Goal: Use online tool/utility: Utilize a website feature to perform a specific function

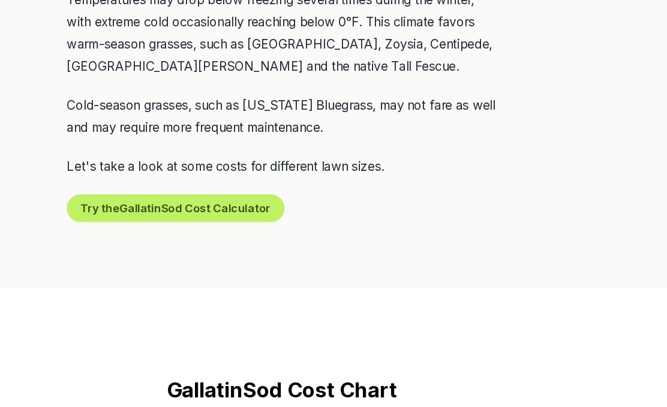
scroll to position [681, 0]
click at [199, 223] on button "Try the Gallatin Sod Cost Calculator" at bounding box center [242, 235] width 188 height 24
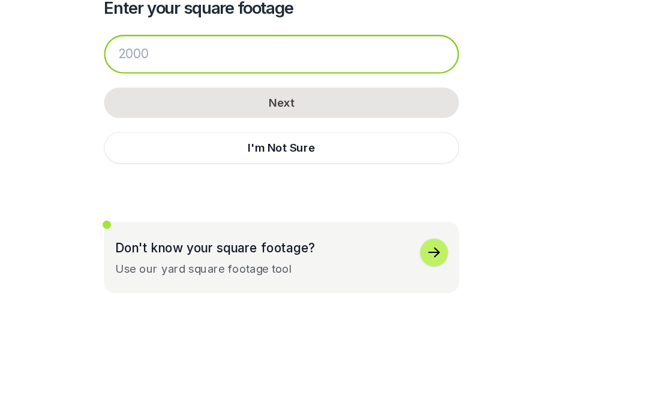
click at [190, 85] on input "number" at bounding box center [333, 102] width 307 height 34
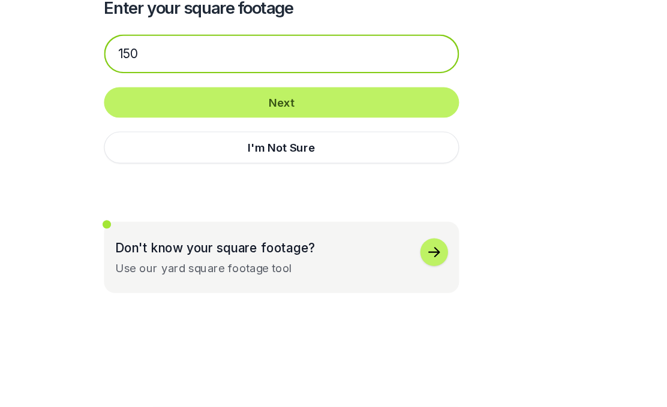
type input "150"
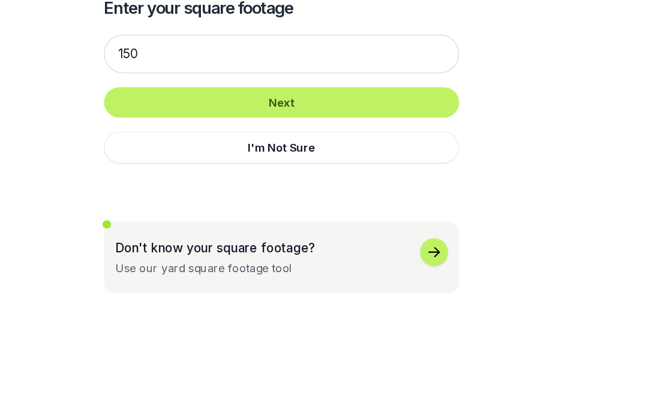
click at [286, 131] on button "Next" at bounding box center [333, 144] width 307 height 26
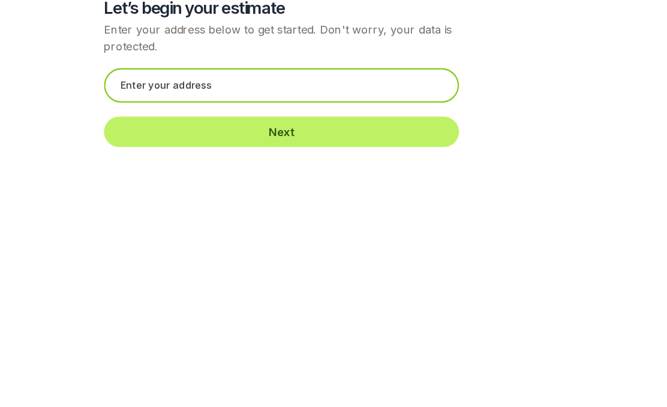
click at [206, 114] on input "text" at bounding box center [333, 129] width 307 height 30
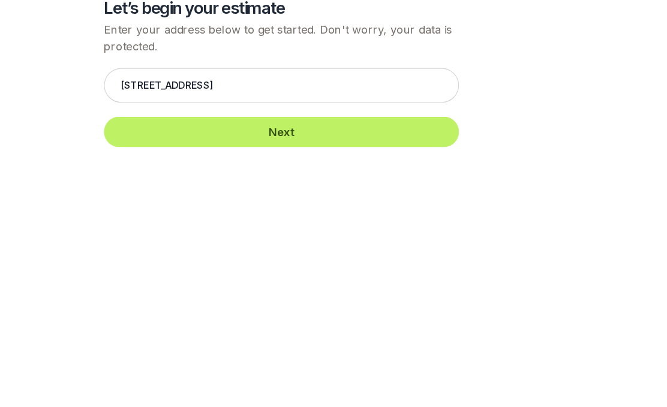
click at [261, 156] on button "Next" at bounding box center [333, 169] width 307 height 26
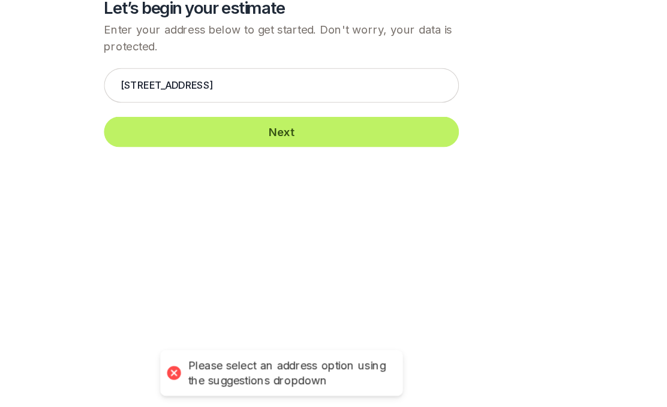
click at [264, 156] on button "Next" at bounding box center [333, 169] width 307 height 26
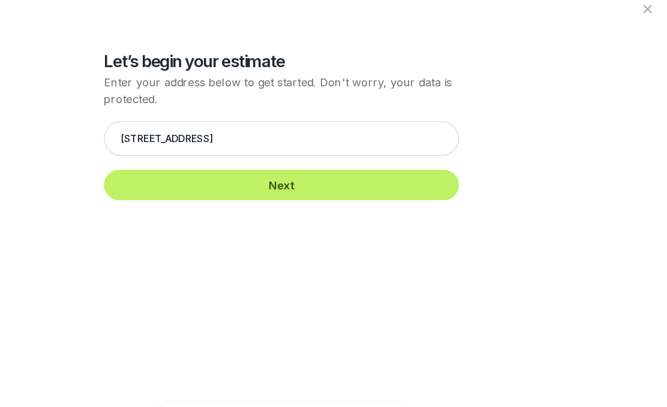
scroll to position [694, 0]
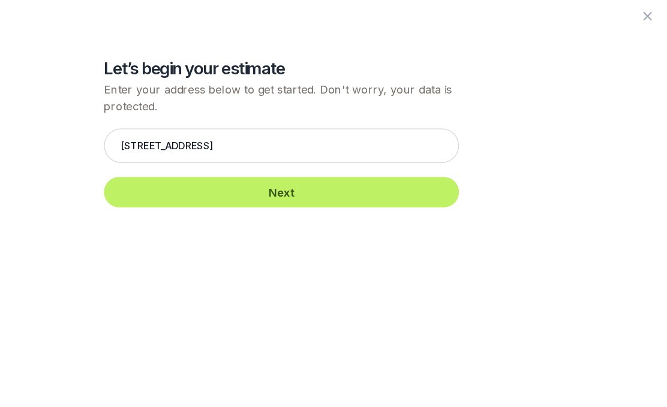
click at [245, 161] on button "Next" at bounding box center [333, 169] width 307 height 26
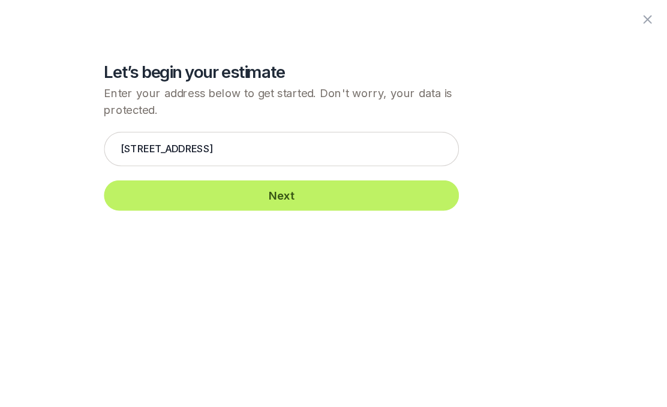
scroll to position [459, 0]
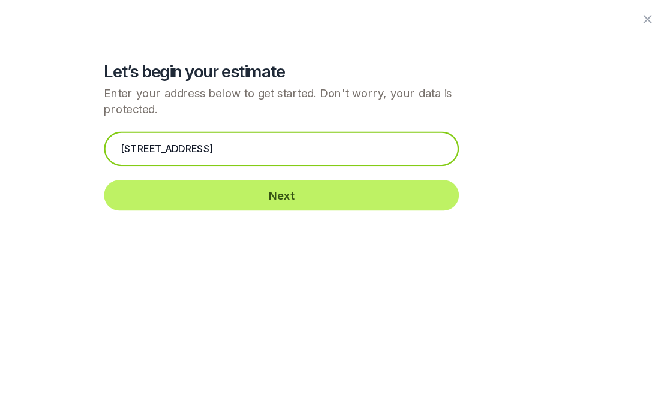
click at [233, 122] on input "[STREET_ADDRESS]" at bounding box center [333, 129] width 307 height 30
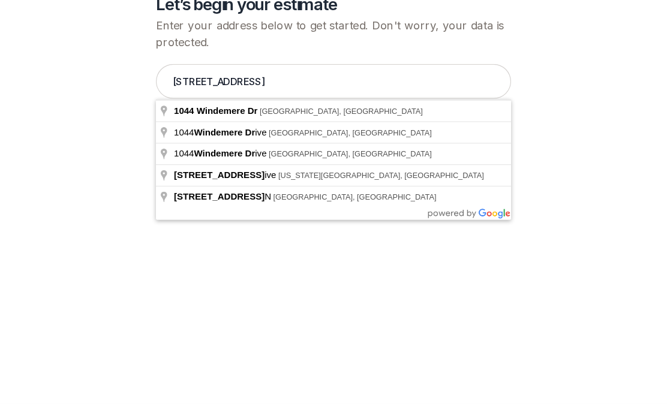
type input "[STREET_ADDRESS]"
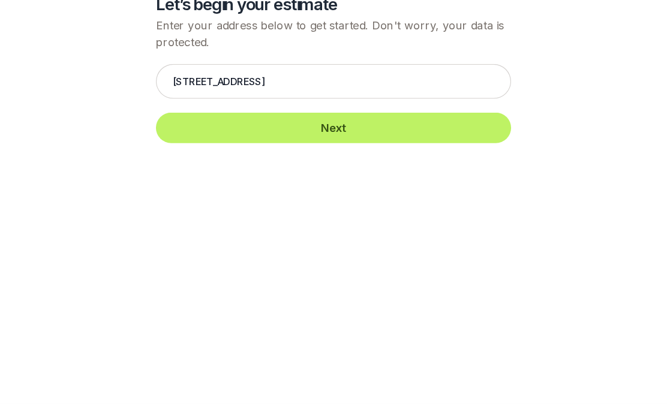
scroll to position [462, 0]
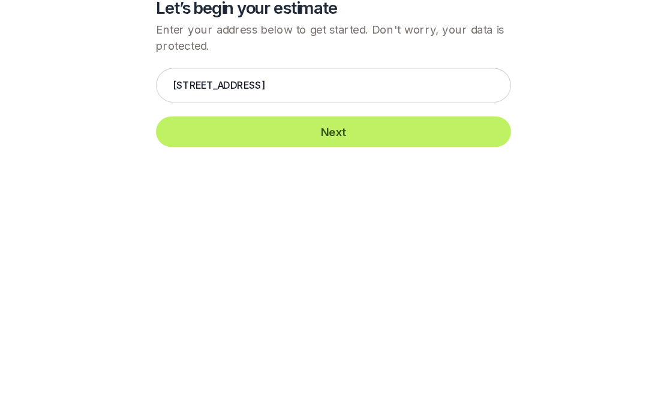
click at [313, 156] on button "Next" at bounding box center [333, 169] width 307 height 26
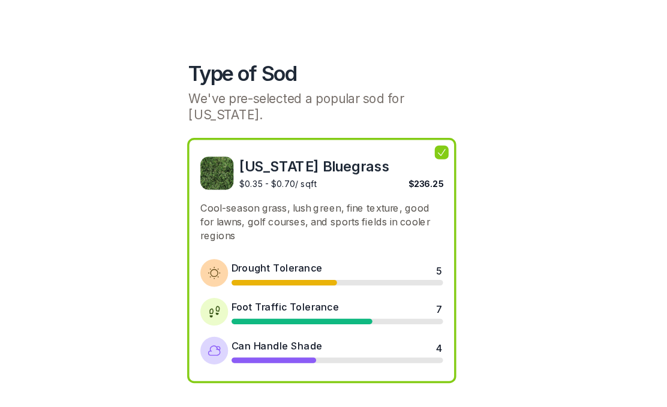
scroll to position [498, 0]
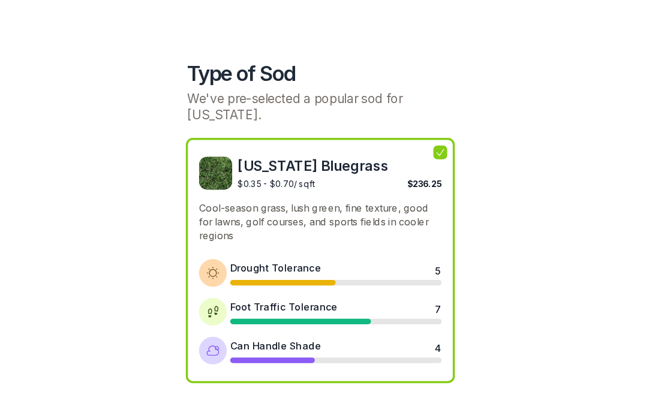
click at [227, 365] on button "Choose my own" at bounding box center [274, 368] width 113 height 28
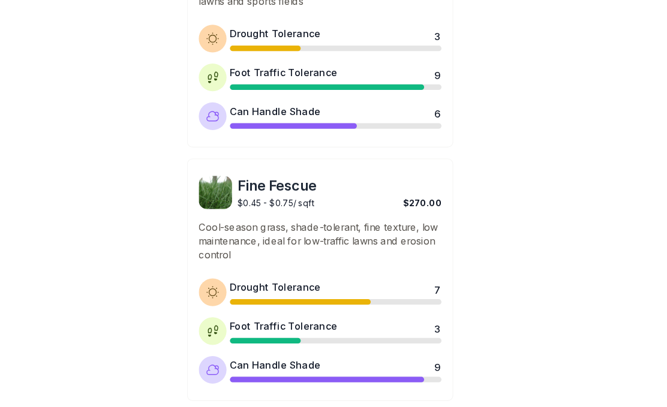
scroll to position [1056, 0]
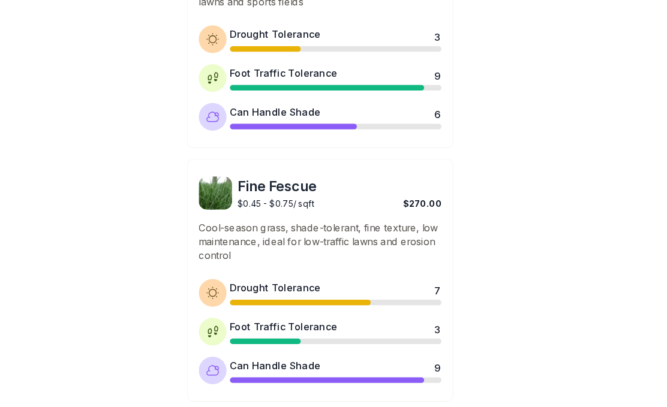
click at [262, 158] on span "Fine Fescue" at bounding box center [350, 161] width 176 height 17
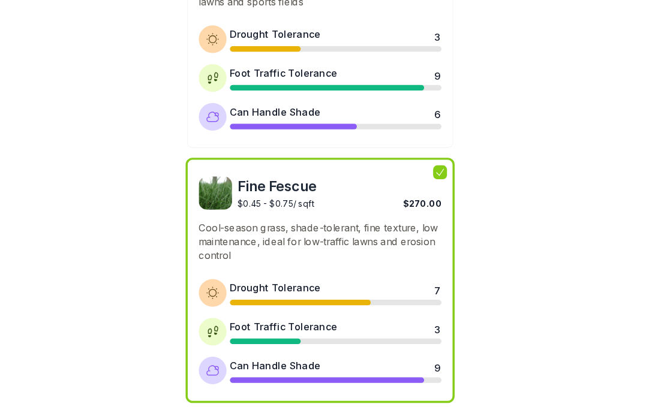
click at [303, 382] on button "Sounds good" at bounding box center [338, 385] width 115 height 26
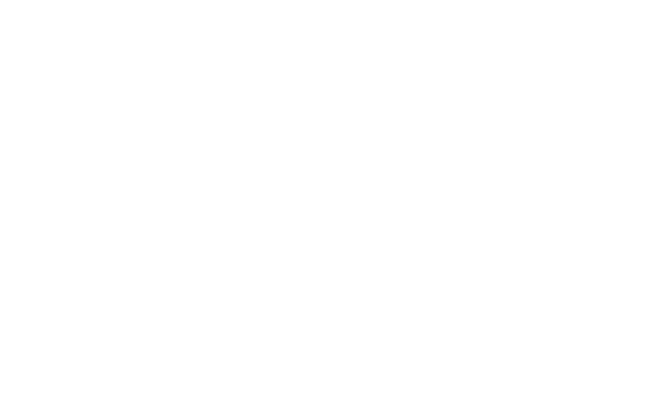
scroll to position [0, 0]
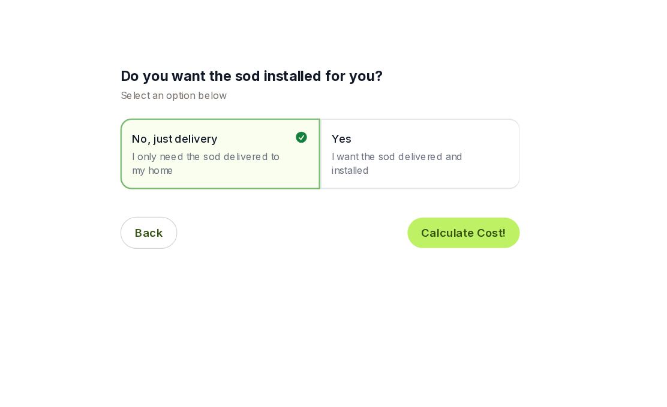
click at [419, 201] on button "Calculate Cost!" at bounding box center [457, 201] width 97 height 26
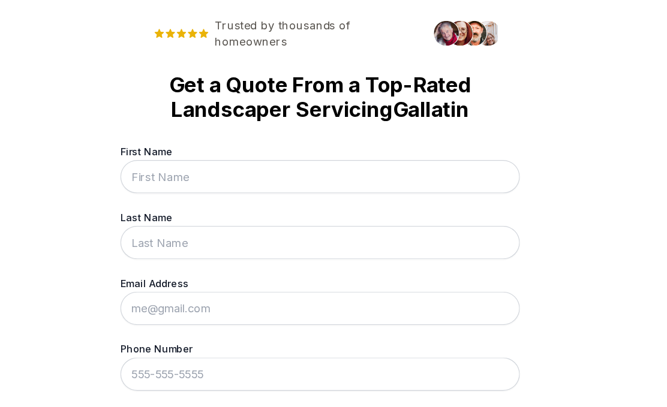
scroll to position [208, 0]
